Goal: Use online tool/utility: Use online tool/utility

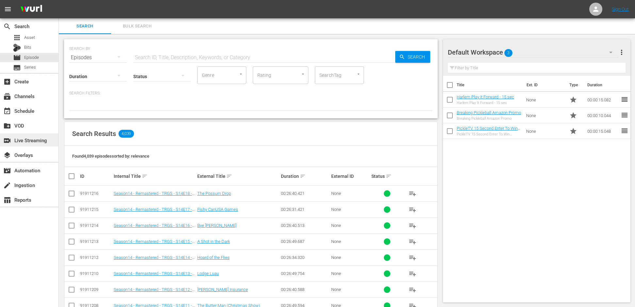
click at [30, 139] on div "switch_video Live Streaming" at bounding box center [18, 139] width 37 height 6
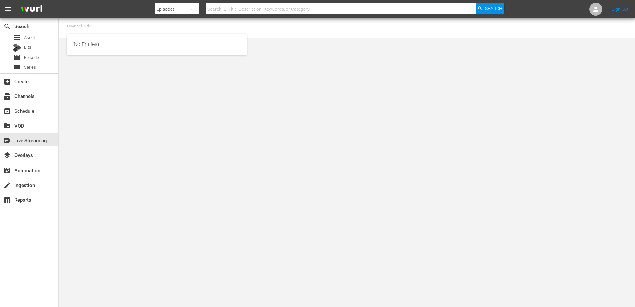
click at [83, 29] on input "text" at bounding box center [109, 26] width 84 height 16
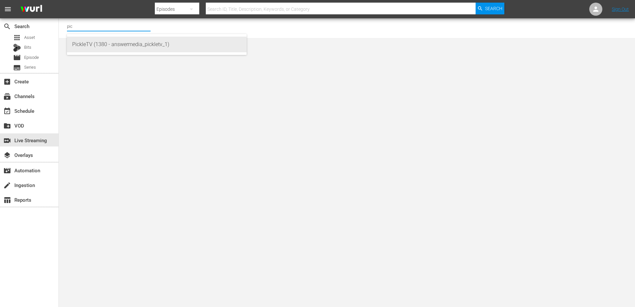
click at [81, 41] on div "PickleTV (1380 - answermedia_pickletv_1)" at bounding box center [156, 45] width 169 height 16
type input "PickleTV (1380 - answermedia_pickletv_1)"
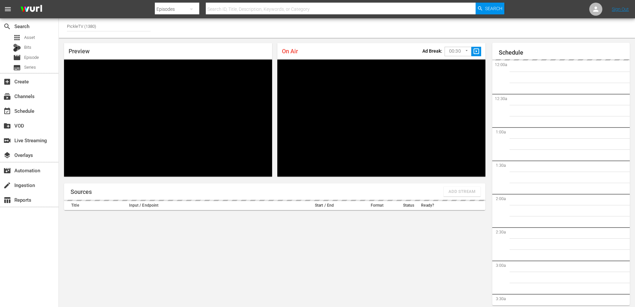
scroll to position [20, 0]
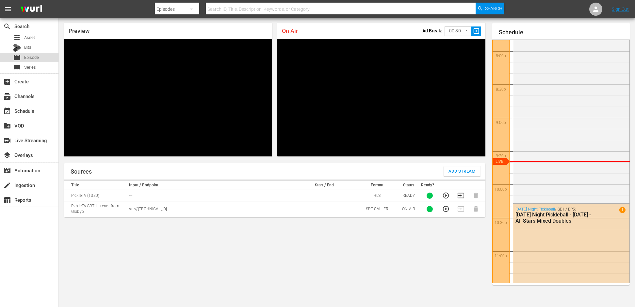
click at [25, 61] on div "movie Episode" at bounding box center [26, 57] width 26 height 9
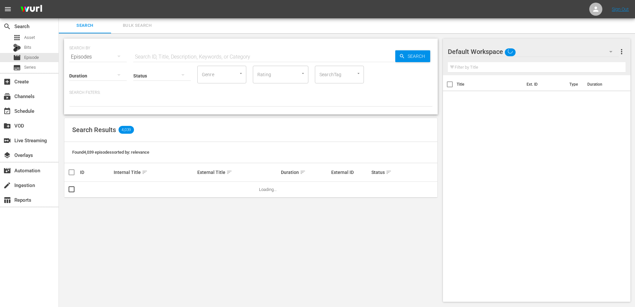
scroll to position [1, 0]
click at [25, 69] on span "Series" at bounding box center [30, 67] width 12 height 7
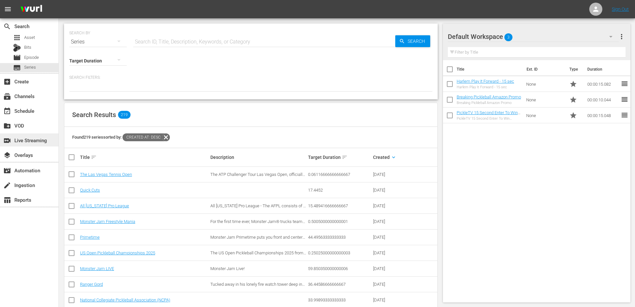
click at [37, 136] on div "switch_video Live Streaming" at bounding box center [18, 139] width 37 height 6
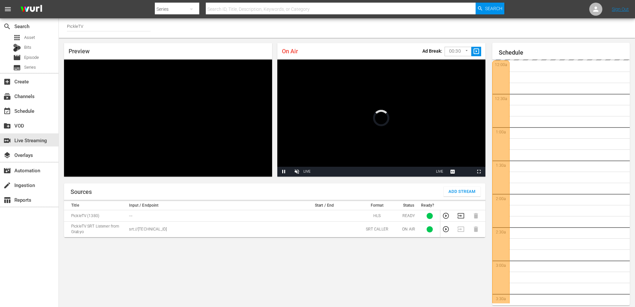
scroll to position [1348, 0]
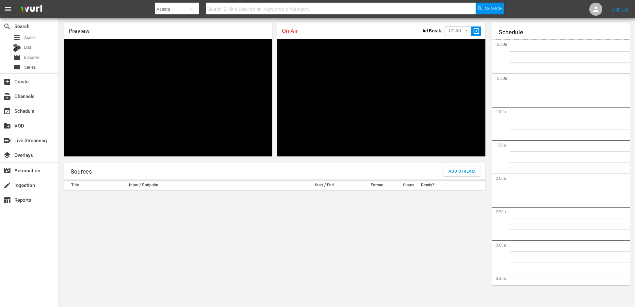
scroll to position [1354, 0]
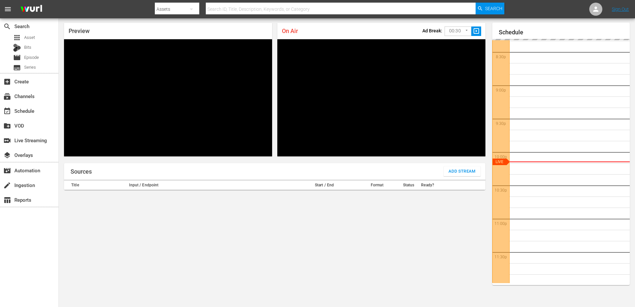
type input "PickleTV (1380)"
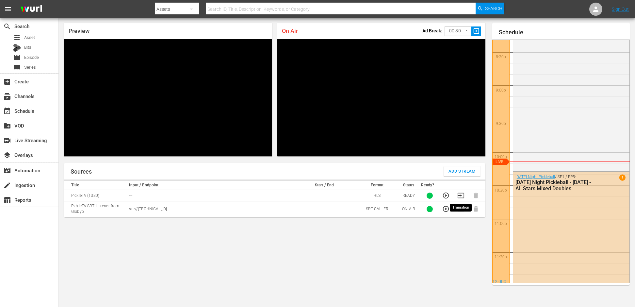
click at [461, 195] on icon "button" at bounding box center [460, 195] width 7 height 5
click at [446, 209] on icon "button" at bounding box center [445, 208] width 7 height 7
